Goal: Task Accomplishment & Management: Manage account settings

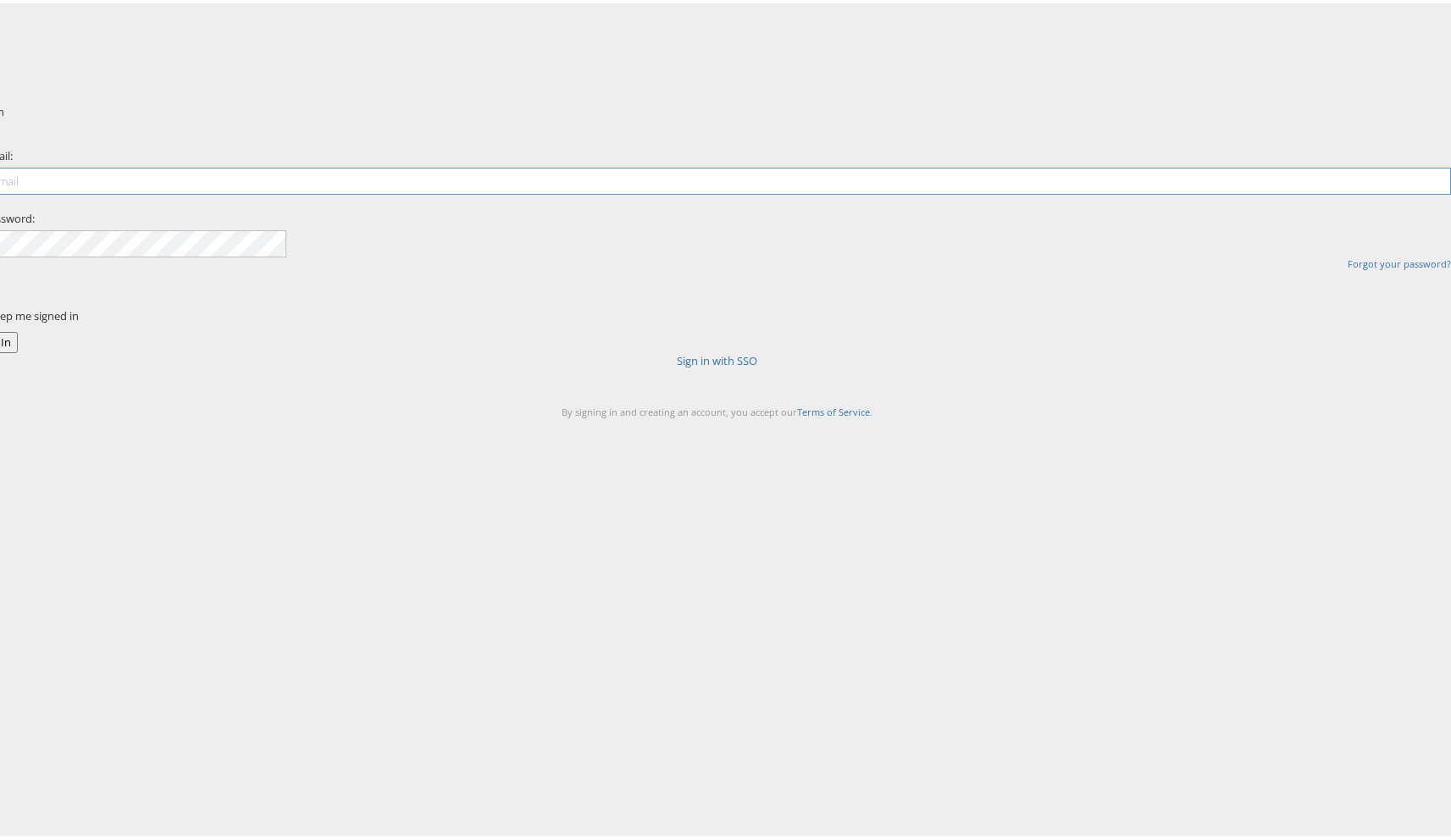
click at [709, 191] on input "email" at bounding box center [717, 178] width 1468 height 27
type input "antonio.delcastillo@kargo.com"
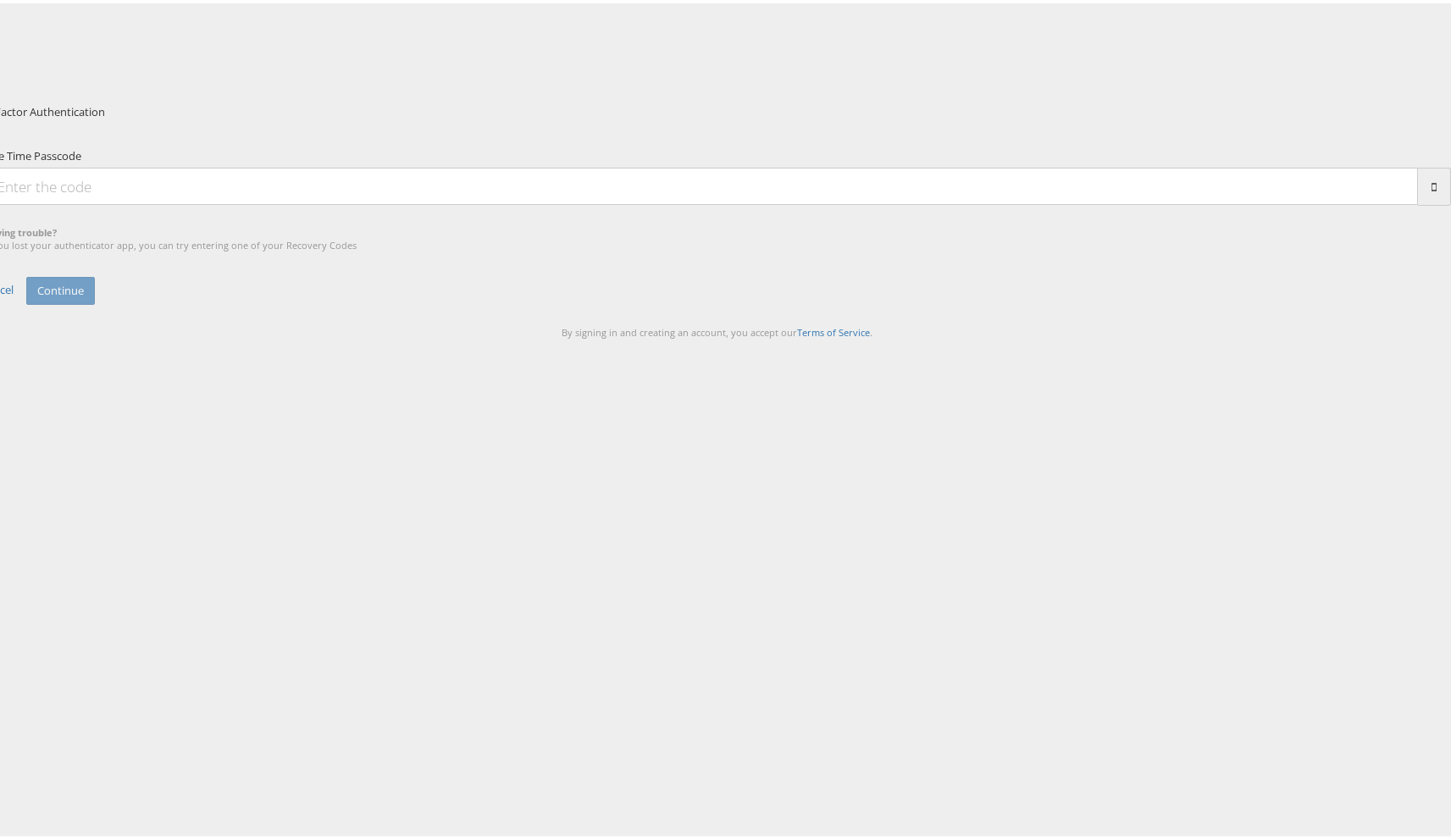
click at [695, 249] on div "One Time Passcode Having trouble? If you lost your authenticator app, you can t…" at bounding box center [717, 196] width 1468 height 105
click at [680, 249] on div "One Time Passcode Having trouble? If you lost your authenticator app, you can t…" at bounding box center [717, 196] width 1468 height 105
click at [686, 201] on input "One Time Passcode" at bounding box center [700, 183] width 1435 height 37
type input "260764"
click at [26, 274] on button "Continue" at bounding box center [60, 287] width 69 height 28
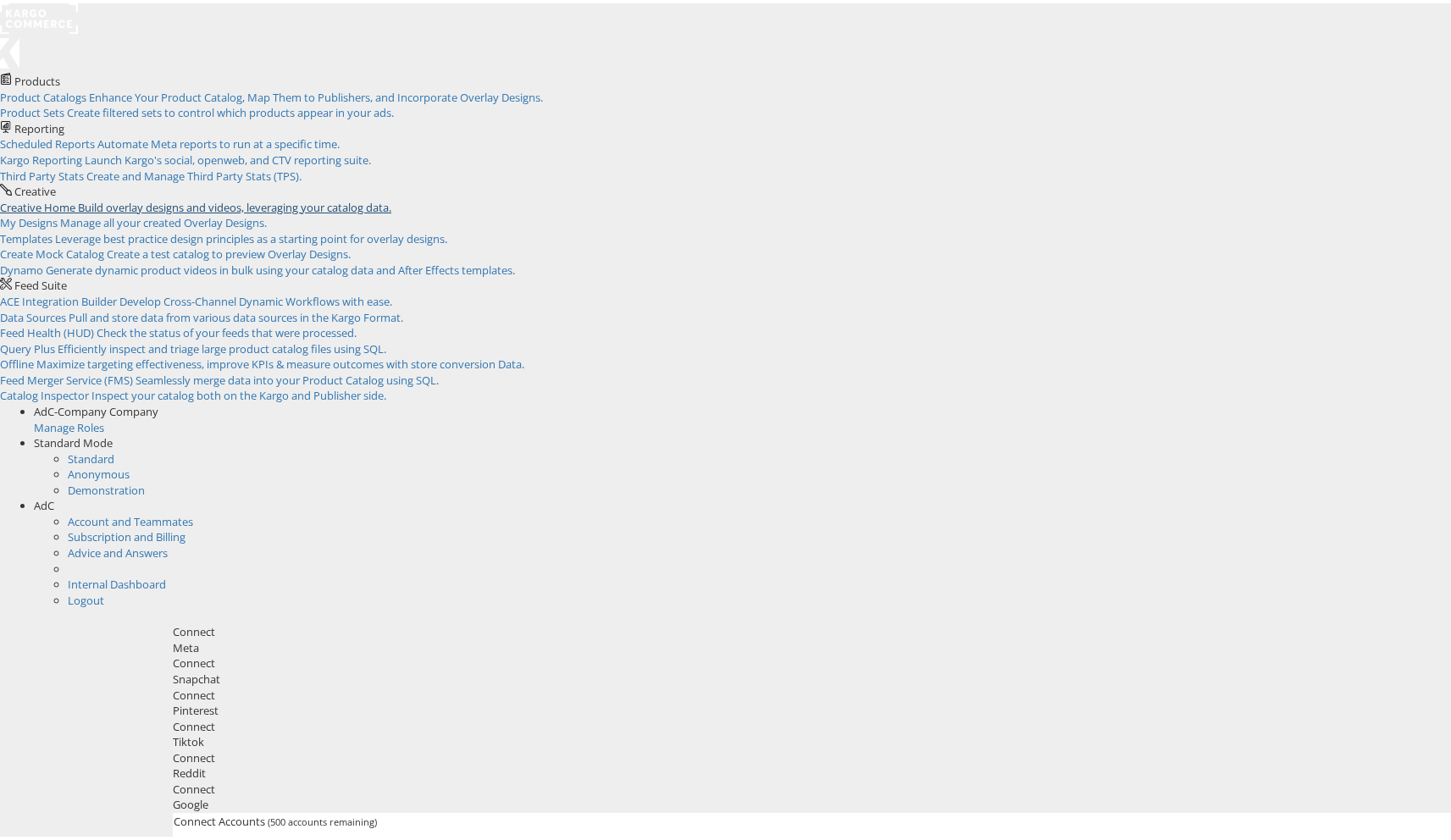
click at [367, 196] on span "Build overlay designs and videos, leveraging your catalog data." at bounding box center [235, 204] width 314 height 15
